Goal: Transaction & Acquisition: Purchase product/service

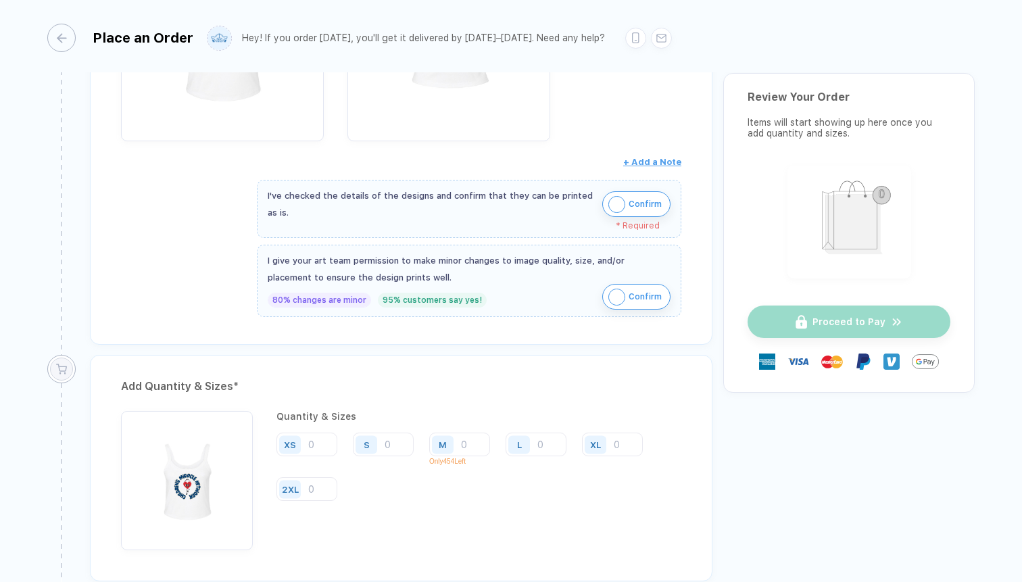
scroll to position [439, 0]
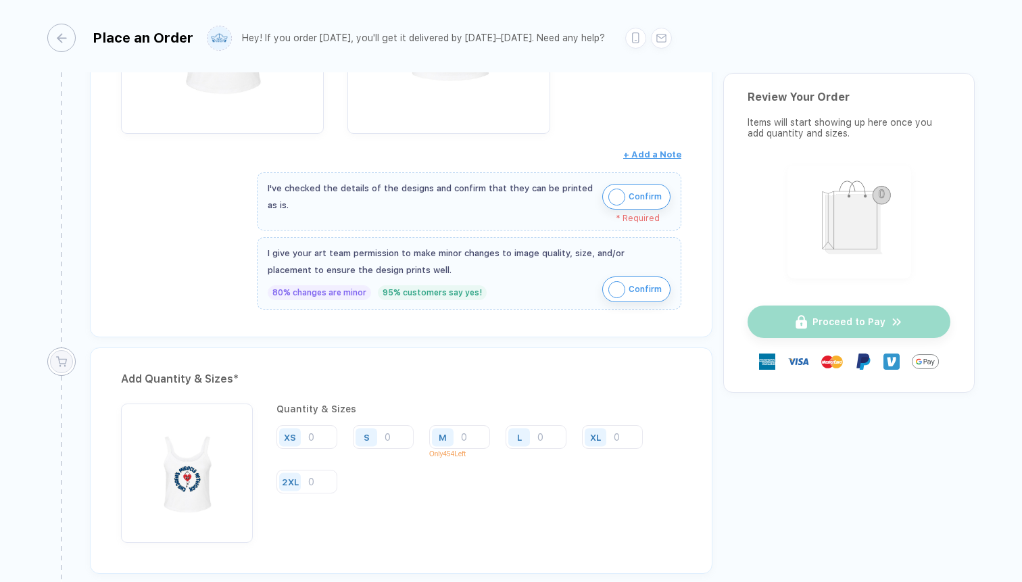
click at [620, 199] on img "button" at bounding box center [616, 197] width 17 height 17
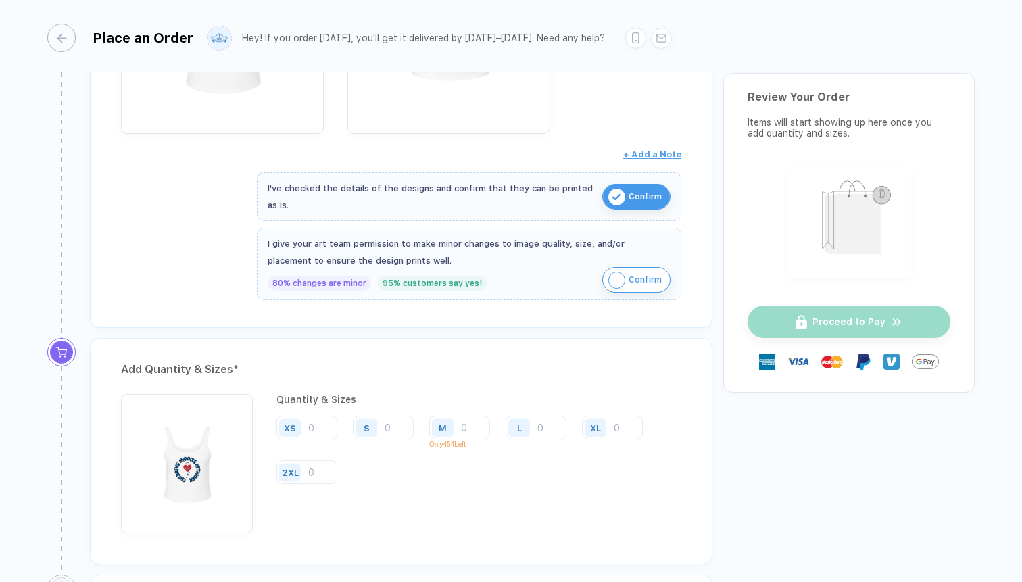
click at [618, 275] on img "button" at bounding box center [616, 280] width 17 height 17
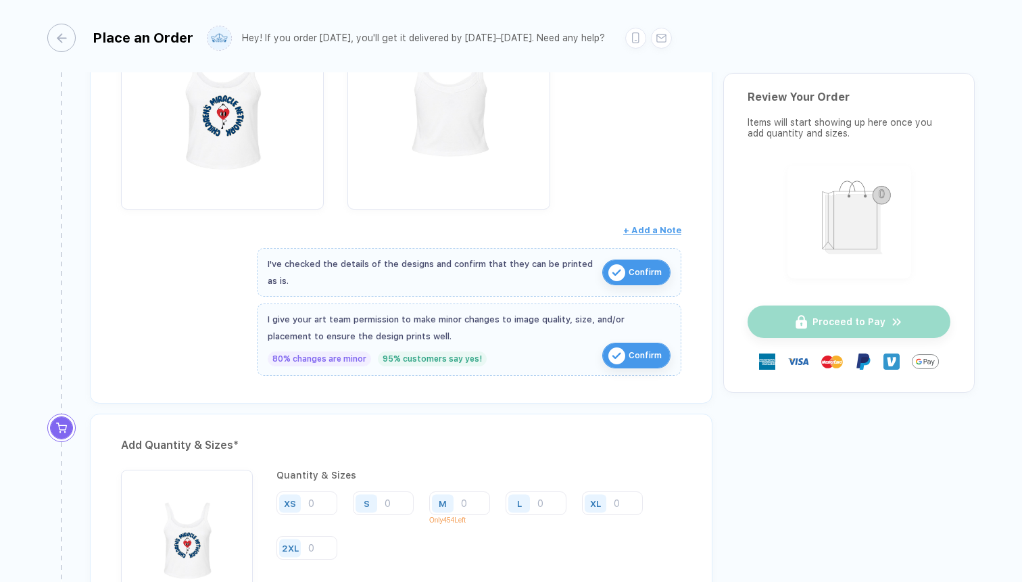
scroll to position [356, 0]
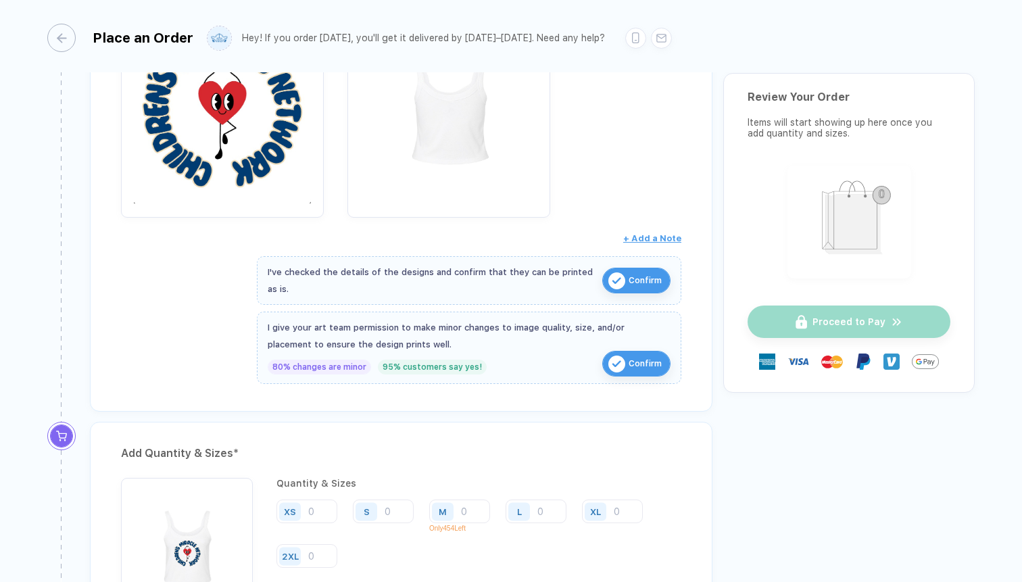
click at [239, 147] on img "button" at bounding box center [222, 108] width 189 height 189
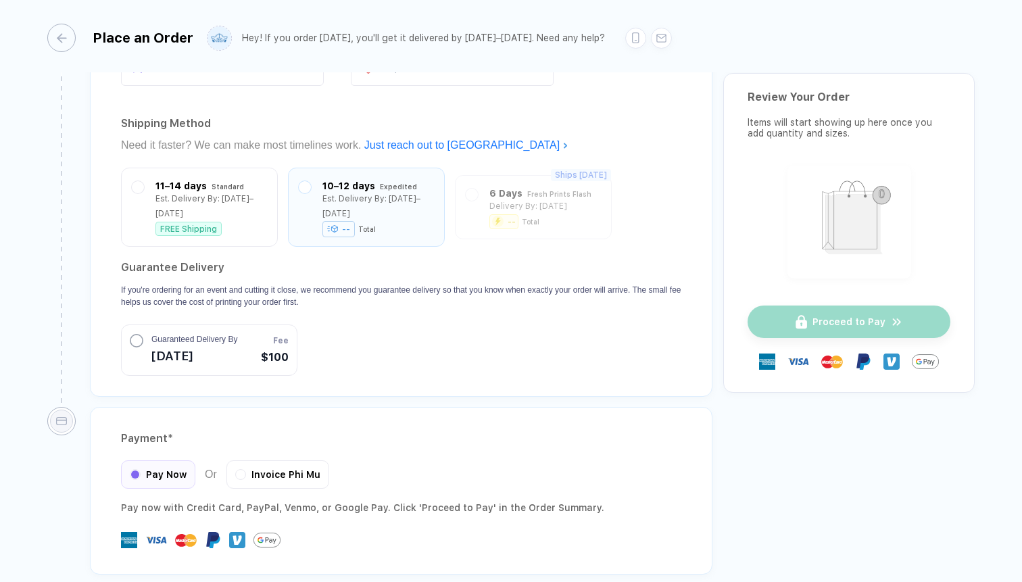
scroll to position [1213, 0]
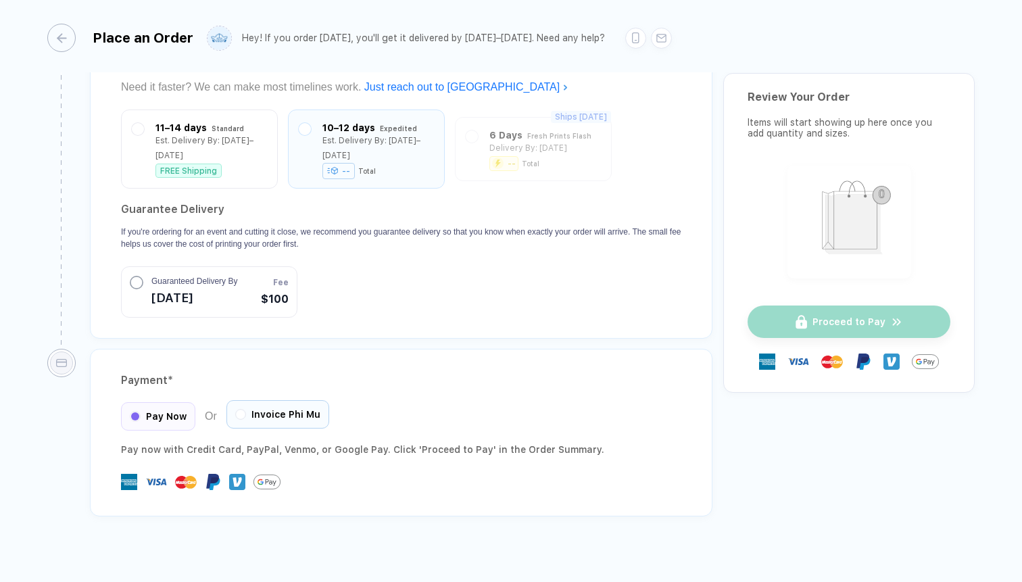
click at [247, 400] on div "Invoice Phi Mu" at bounding box center [277, 414] width 103 height 28
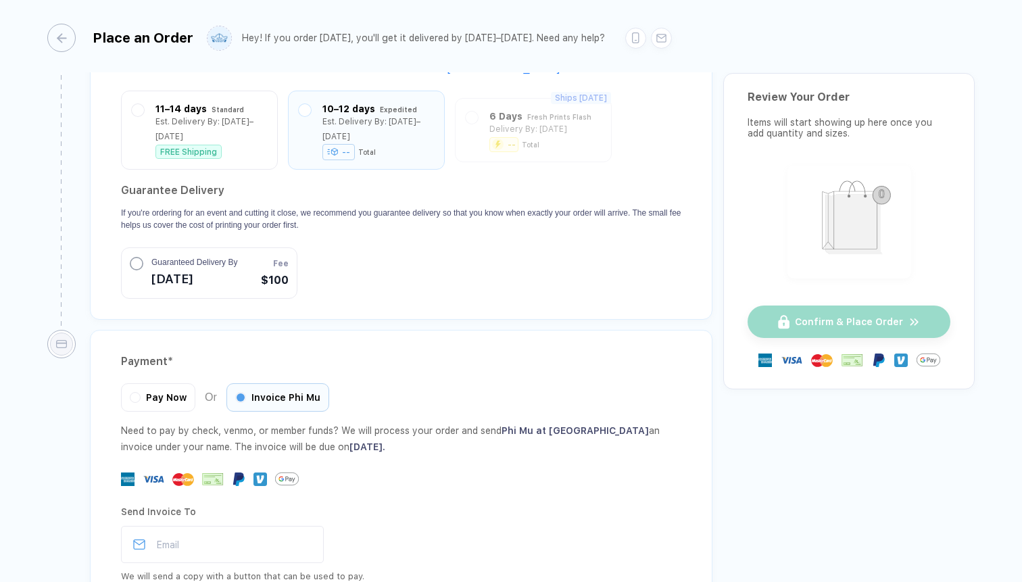
scroll to position [1231, 0]
click at [134, 257] on circle "button" at bounding box center [136, 263] width 12 height 12
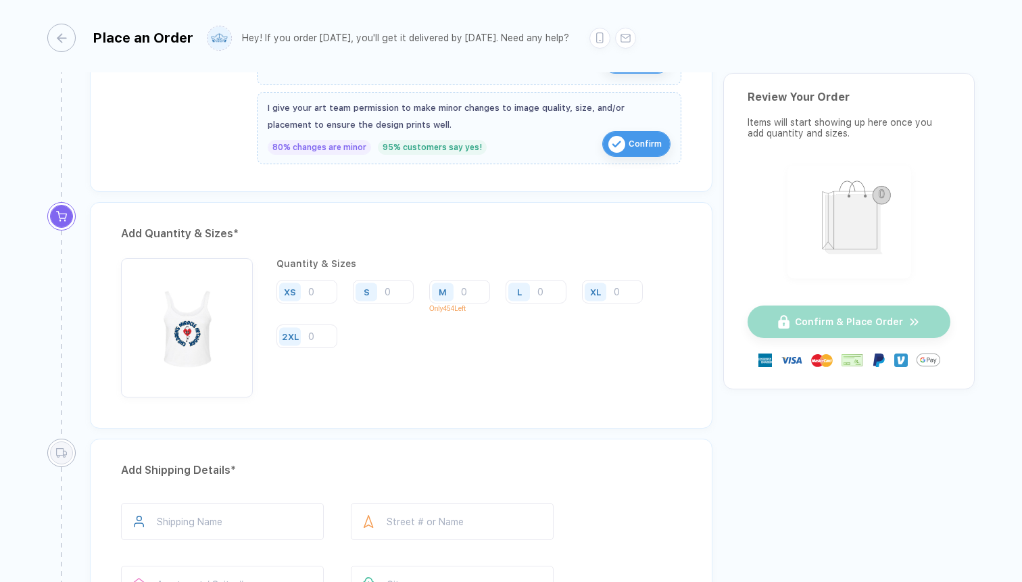
scroll to position [572, 0]
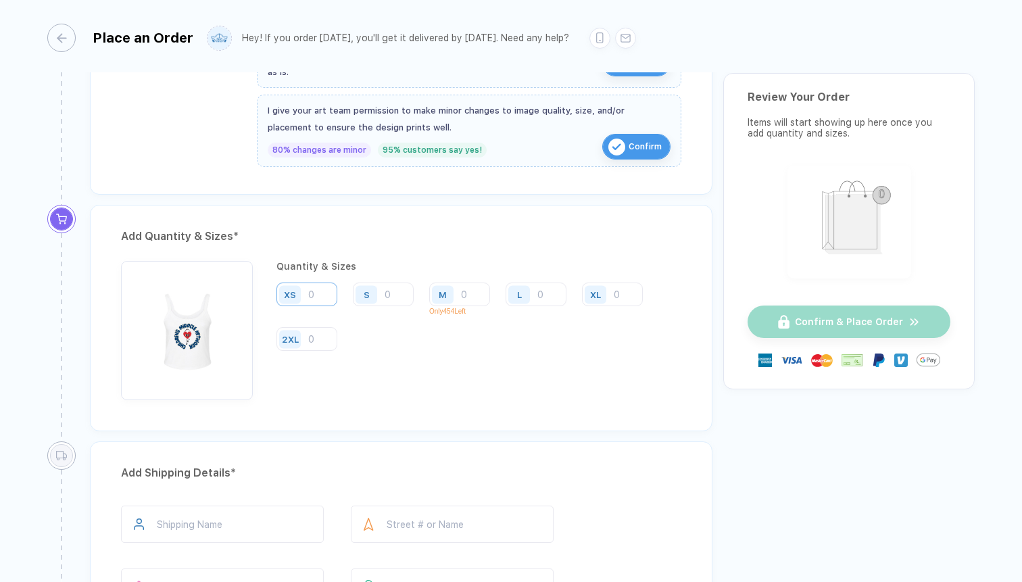
click at [327, 290] on input "number" at bounding box center [306, 295] width 61 height 24
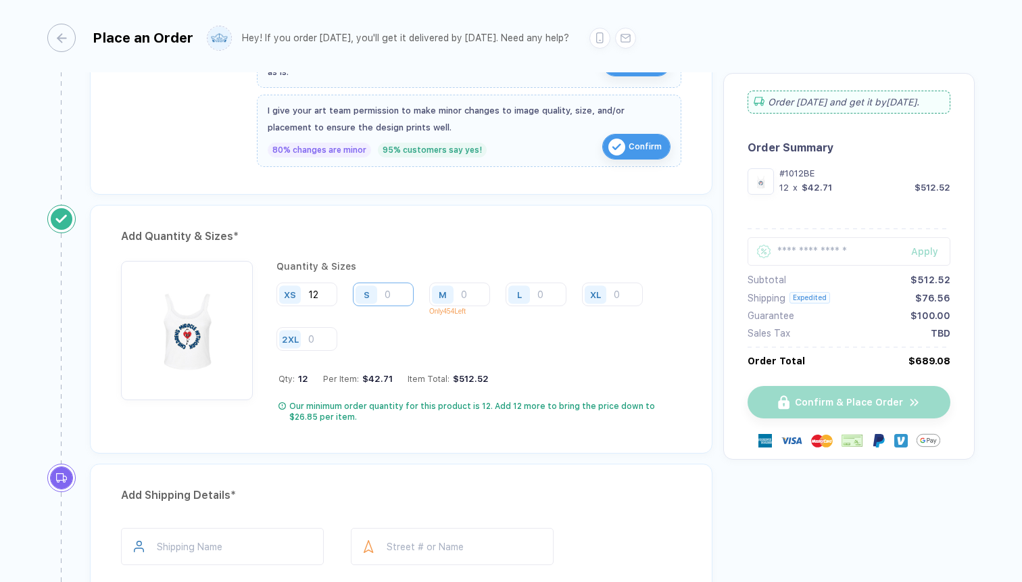
type input "12"
click at [385, 296] on input "number" at bounding box center [383, 295] width 61 height 24
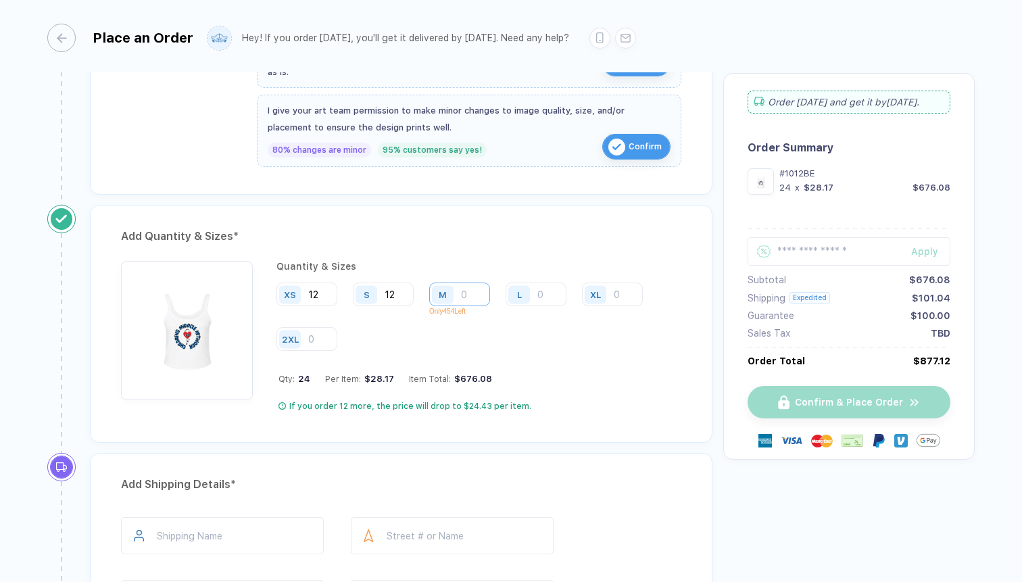
type input "12"
click at [470, 298] on input "number" at bounding box center [459, 295] width 61 height 24
type input "12"
click at [546, 291] on input "number" at bounding box center [536, 295] width 61 height 24
type input "12"
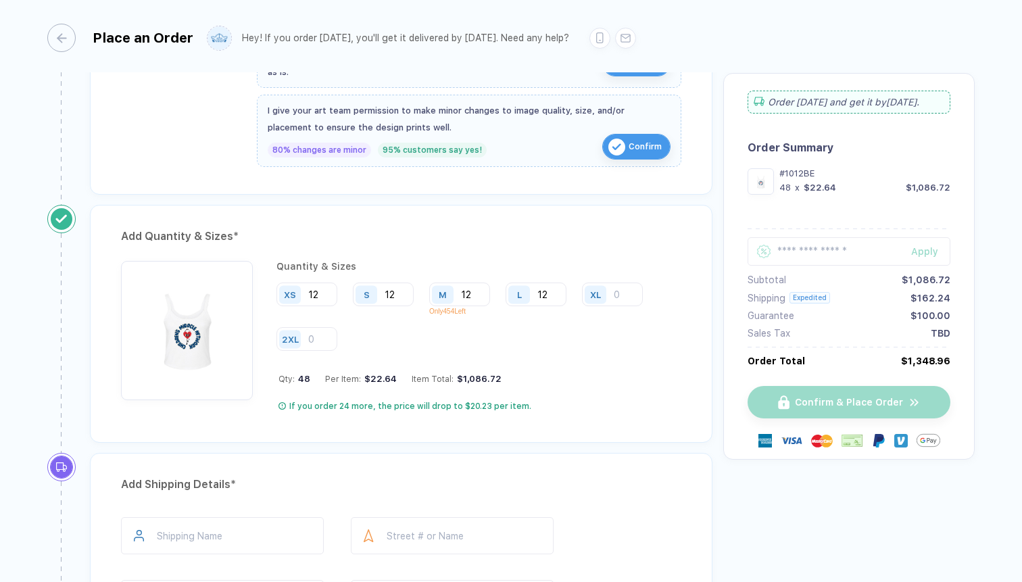
click at [613, 296] on div "XL" at bounding box center [597, 295] width 31 height 24
click at [612, 294] on div "XL" at bounding box center [597, 295] width 31 height 24
click at [631, 293] on input "number" at bounding box center [612, 295] width 61 height 24
type input "12"
click at [814, 497] on div "**********" at bounding box center [510, 448] width 927 height 1771
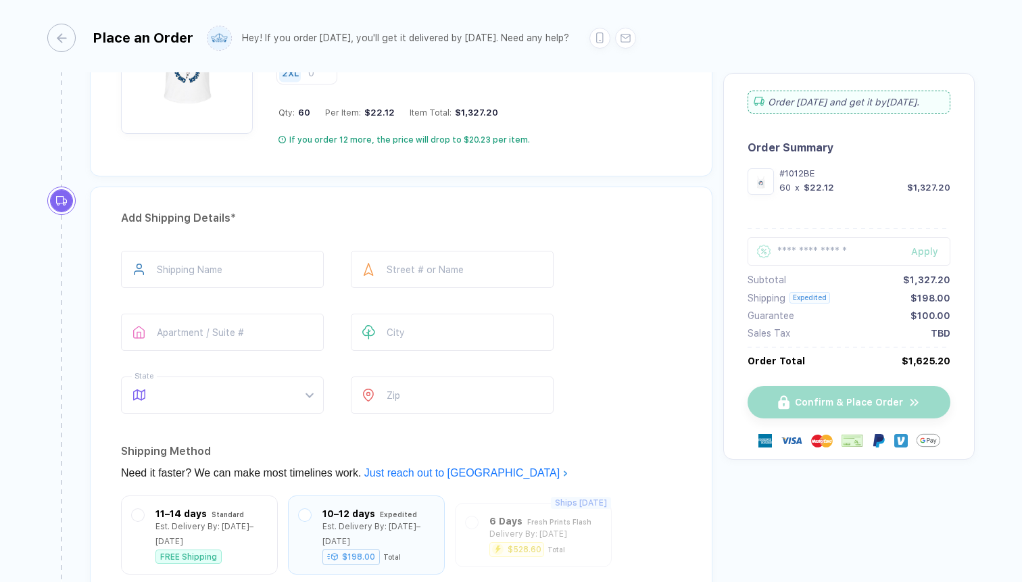
scroll to position [856, 0]
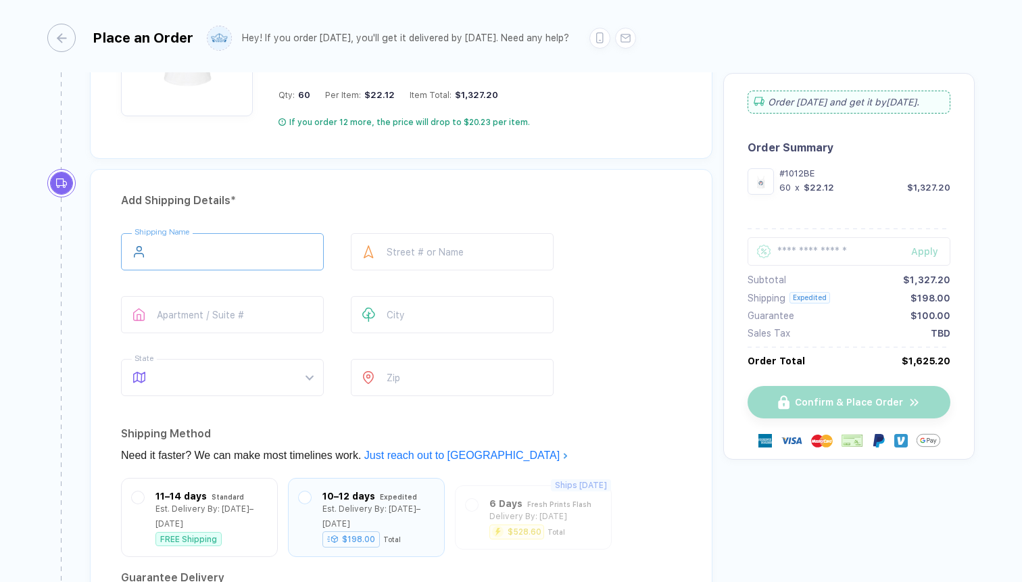
click at [244, 247] on input "text" at bounding box center [222, 251] width 203 height 37
type input "**********"
click at [449, 257] on input "text" at bounding box center [452, 251] width 203 height 37
type input "**********"
type input "*******"
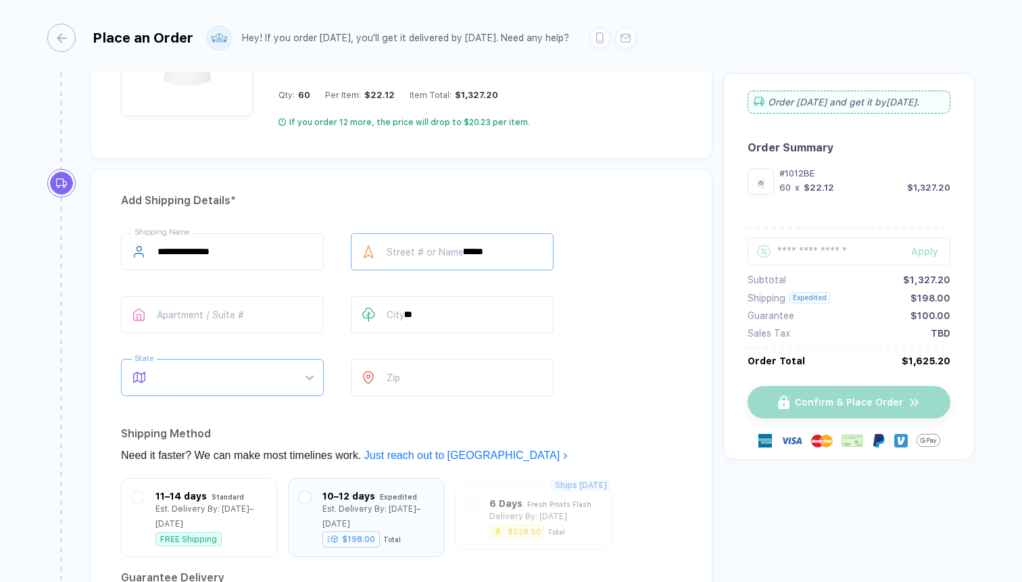
type input "********"
type input "*****"
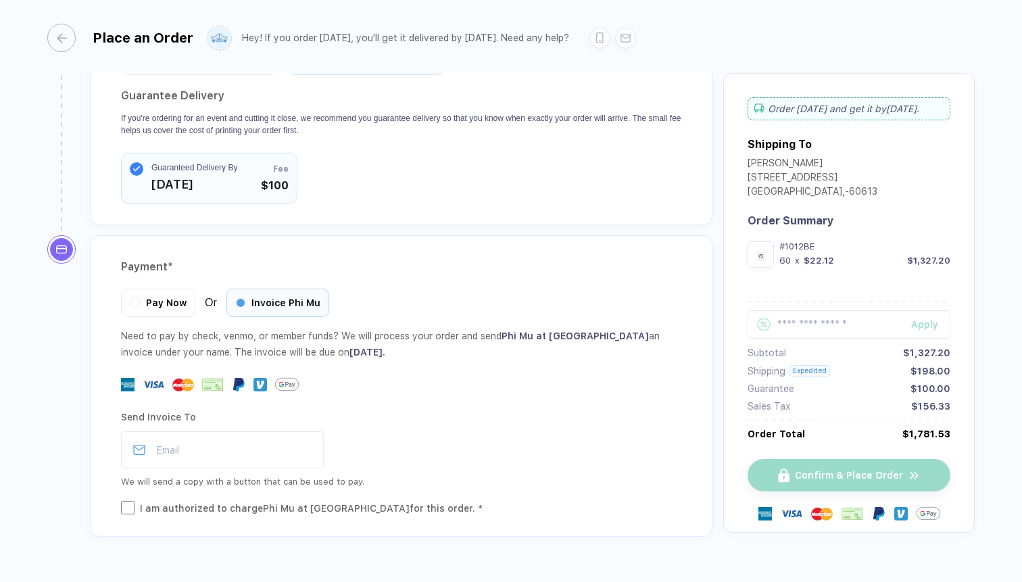
scroll to position [1361, 0]
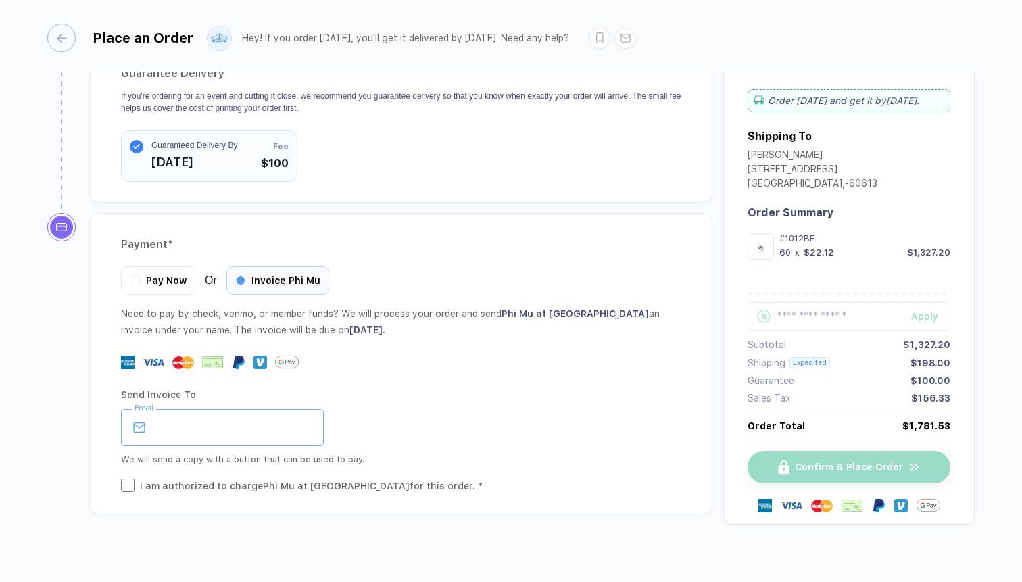
click at [218, 409] on input "email" at bounding box center [222, 427] width 203 height 37
click at [155, 273] on span "Pay Now" at bounding box center [166, 278] width 41 height 11
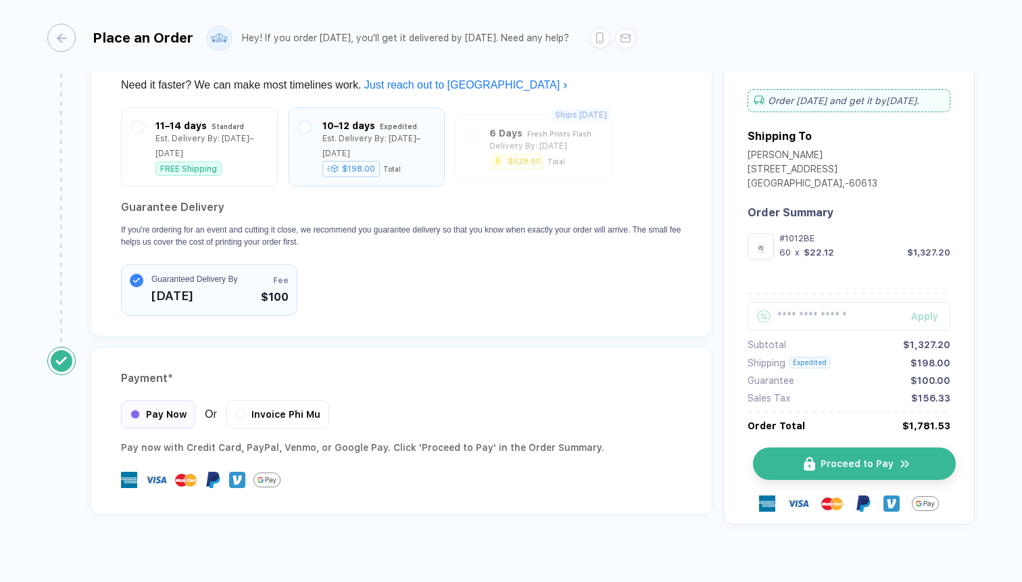
click at [854, 455] on button "Proceed to Pay" at bounding box center [854, 463] width 203 height 32
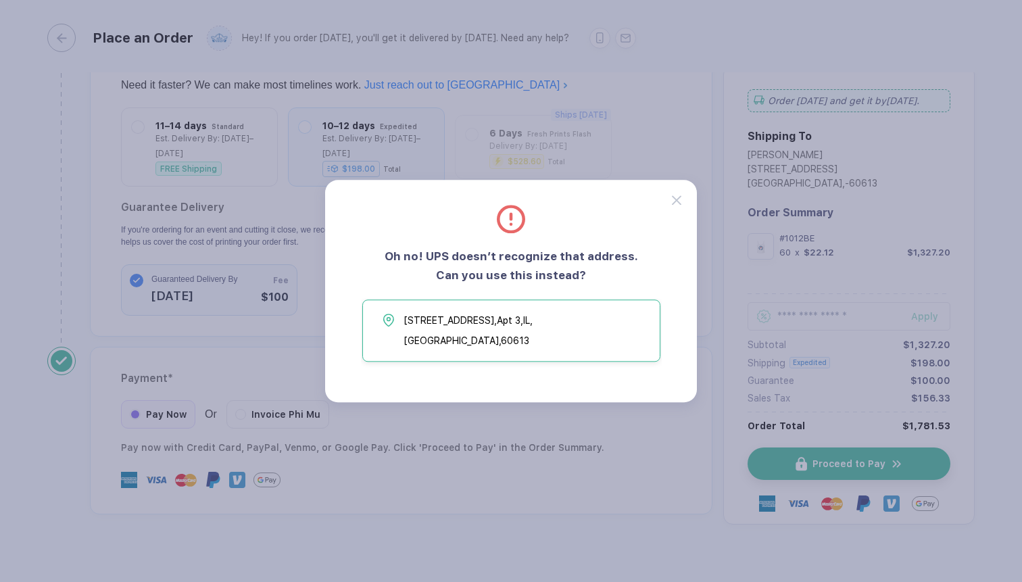
click at [552, 334] on span "[STREET_ADDRESS]" at bounding box center [528, 330] width 249 height 41
type input "**********"
type input "*****"
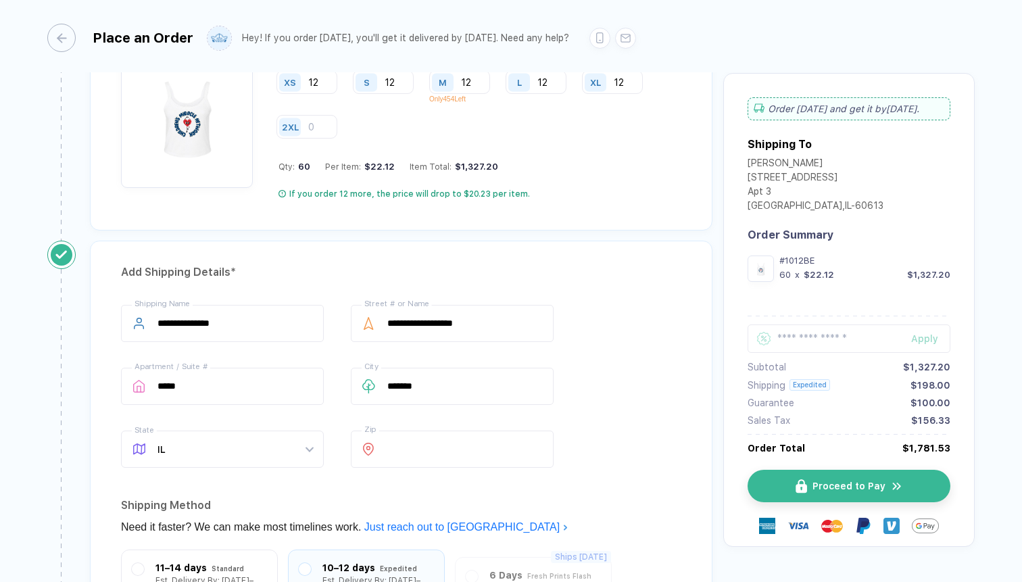
scroll to position [781, 0]
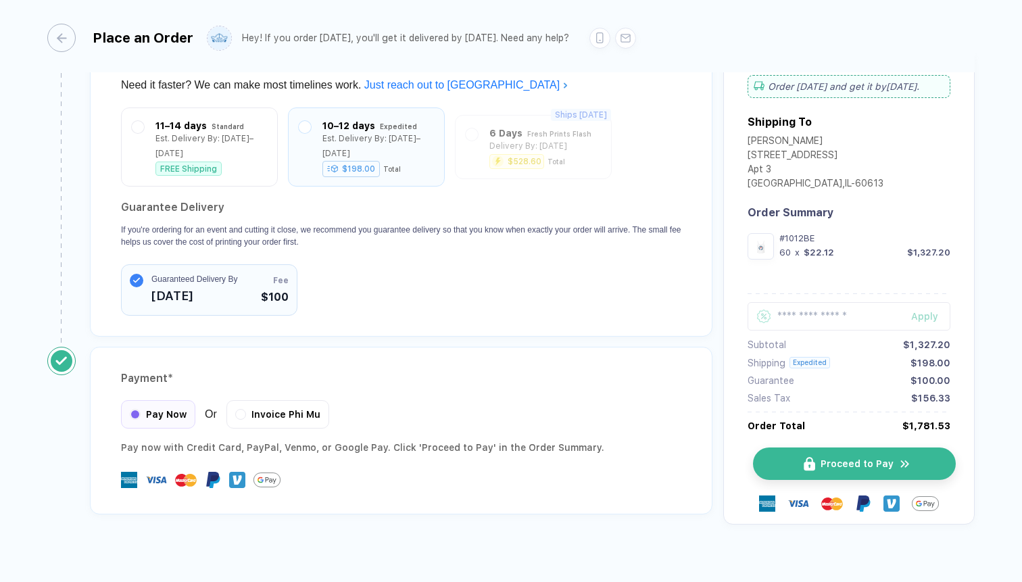
click at [834, 458] on span "Proceed to Pay" at bounding box center [857, 463] width 73 height 11
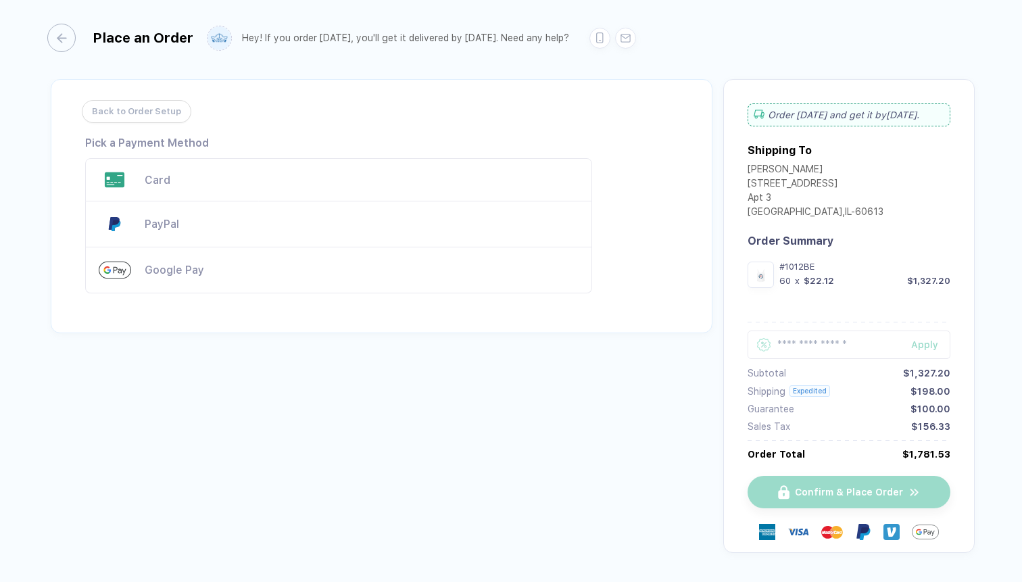
click at [238, 177] on div "Card" at bounding box center [362, 180] width 434 height 13
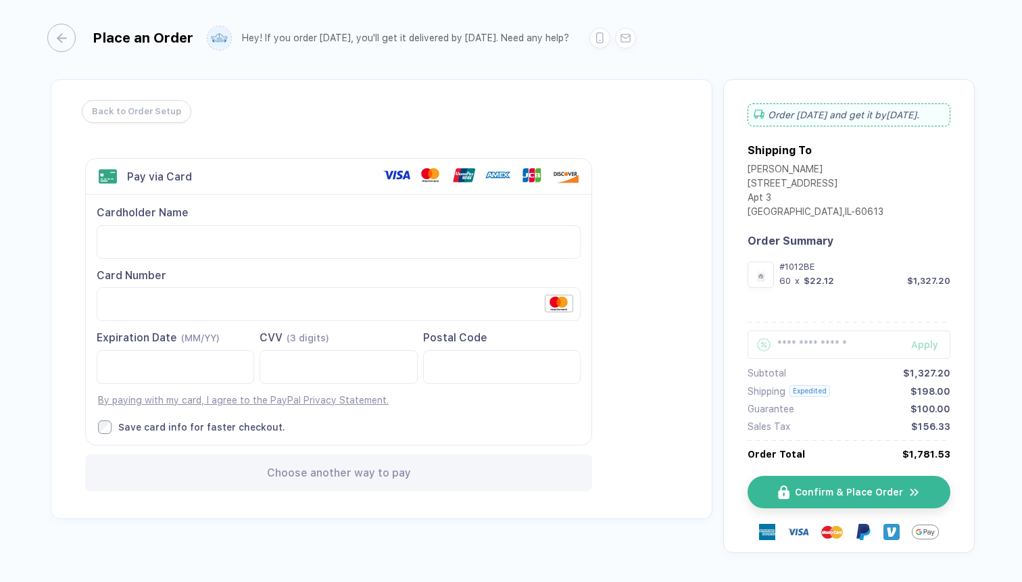
click at [70, 452] on div "Back to Order Setup Visa MasterCard Union Pay American Express JCB Discover Din…" at bounding box center [382, 299] width 662 height 440
click at [878, 493] on span "Confirm & Place Order" at bounding box center [857, 492] width 108 height 11
